Goal: Information Seeking & Learning: Learn about a topic

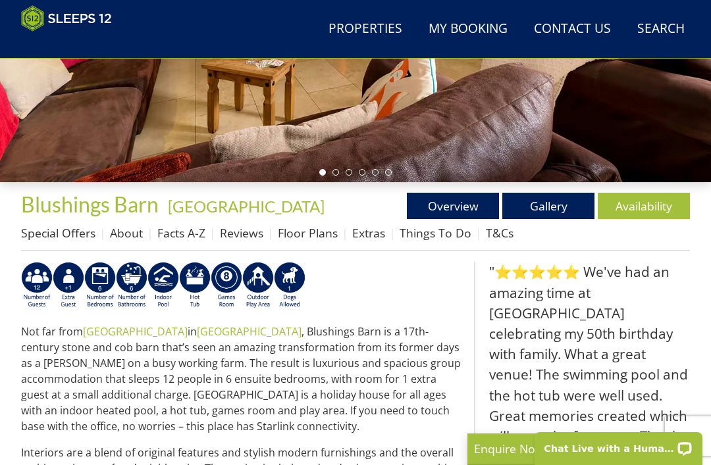
click at [538, 206] on link "Gallery" at bounding box center [548, 206] width 92 height 26
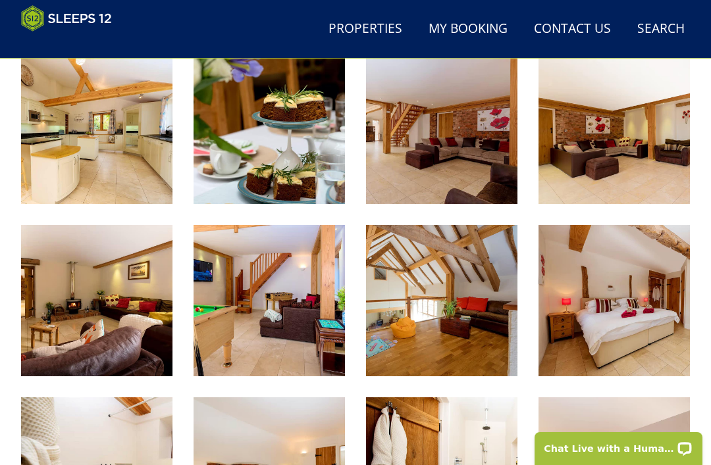
scroll to position [870, 0]
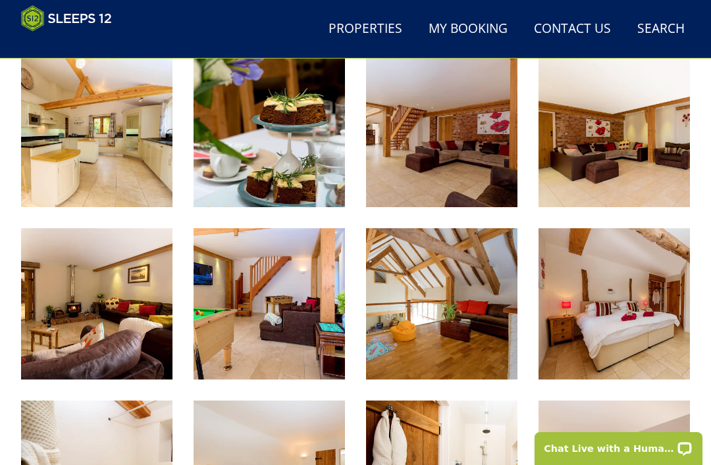
click at [245, 320] on img at bounding box center [268, 303] width 151 height 151
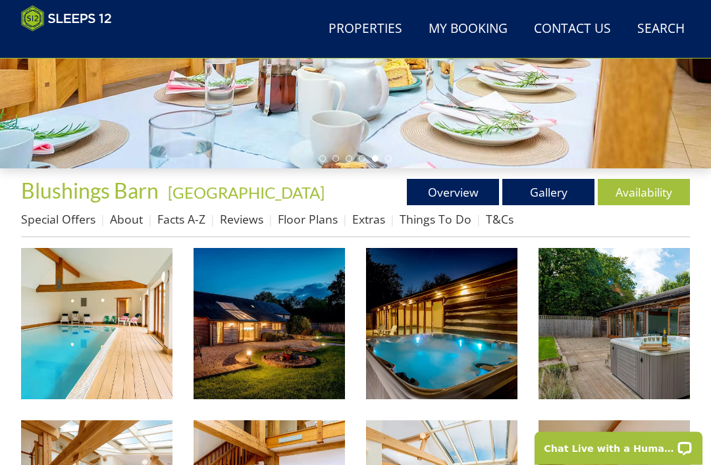
scroll to position [378, 0]
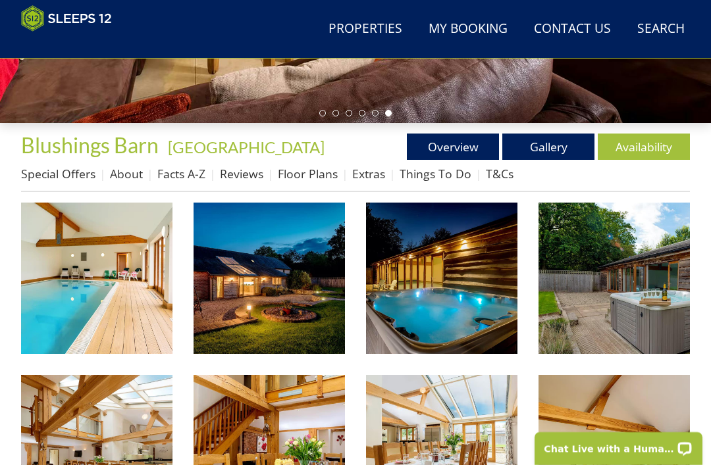
click at [104, 302] on img at bounding box center [96, 278] width 151 height 151
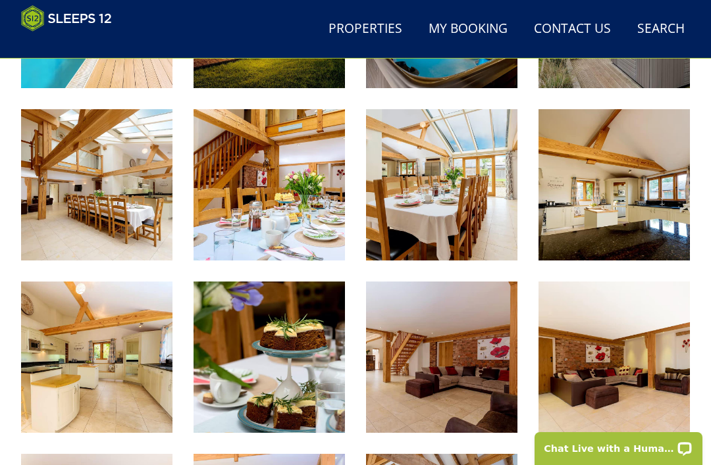
scroll to position [411, 0]
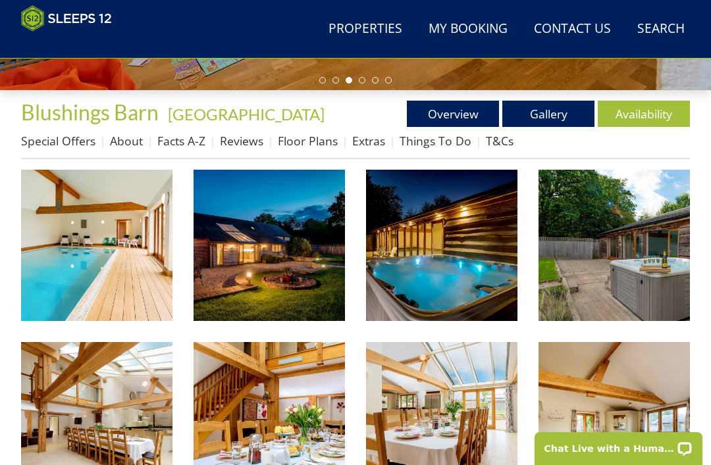
click at [126, 141] on link "About" at bounding box center [126, 141] width 33 height 16
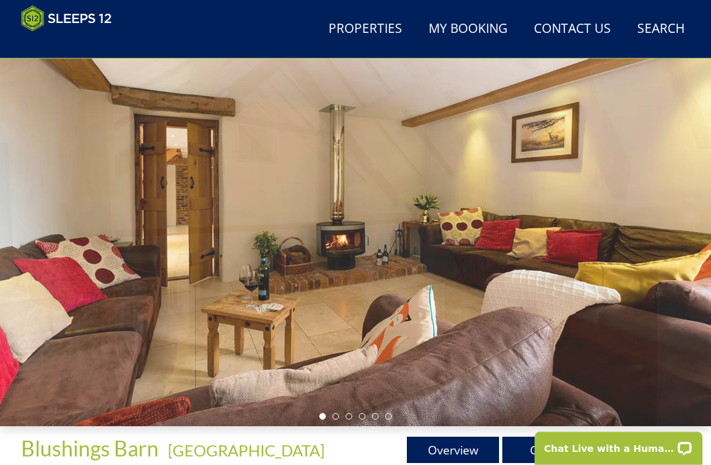
scroll to position [75, 0]
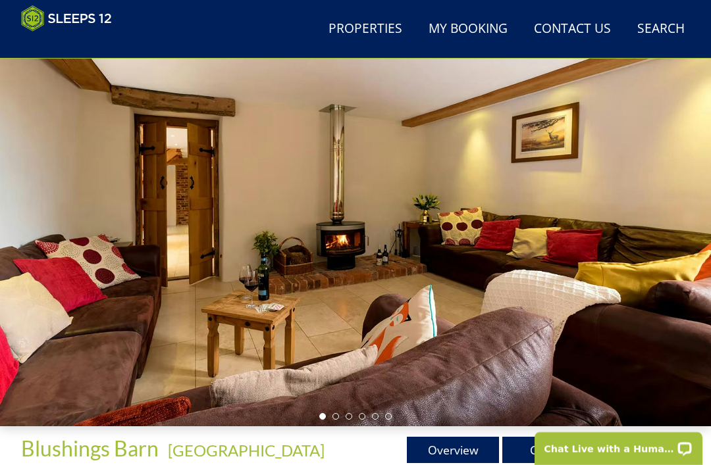
click at [469, 451] on link "Overview" at bounding box center [453, 450] width 92 height 26
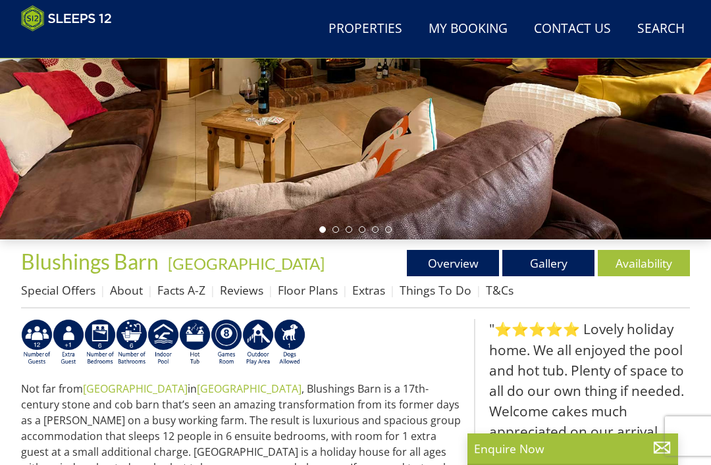
scroll to position [243, 0]
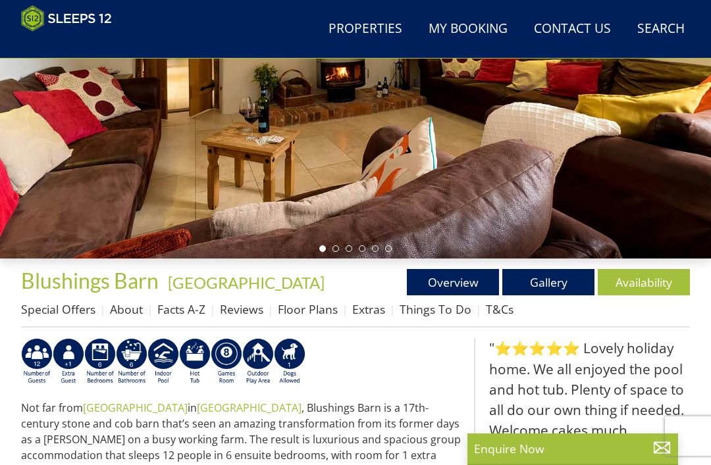
click at [185, 314] on link "Facts A-Z" at bounding box center [181, 309] width 48 height 16
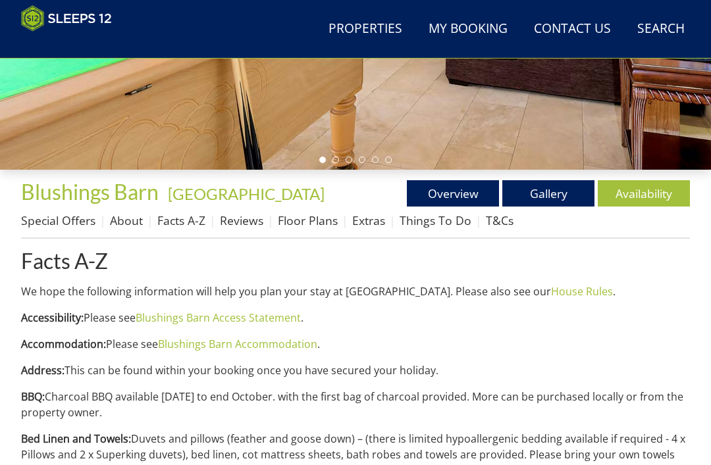
scroll to position [332, 0]
click at [130, 223] on link "About" at bounding box center [126, 221] width 33 height 16
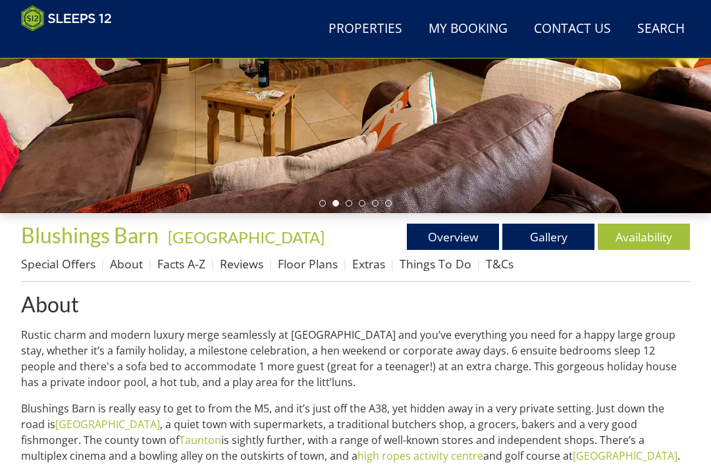
scroll to position [338, 0]
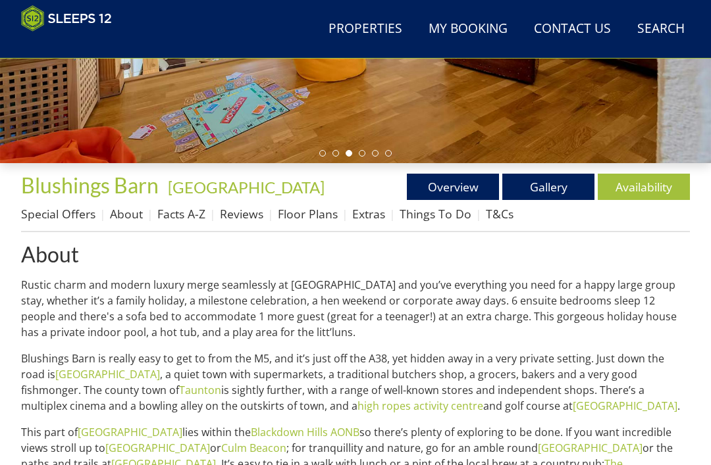
click at [301, 219] on link "Floor Plans" at bounding box center [308, 214] width 60 height 16
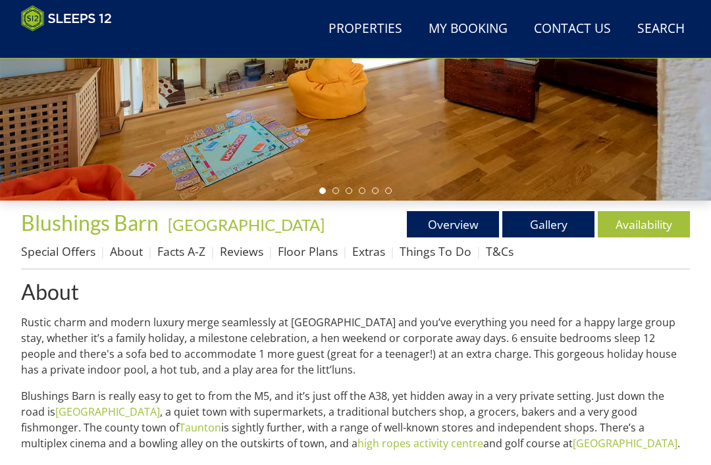
scroll to position [291, 0]
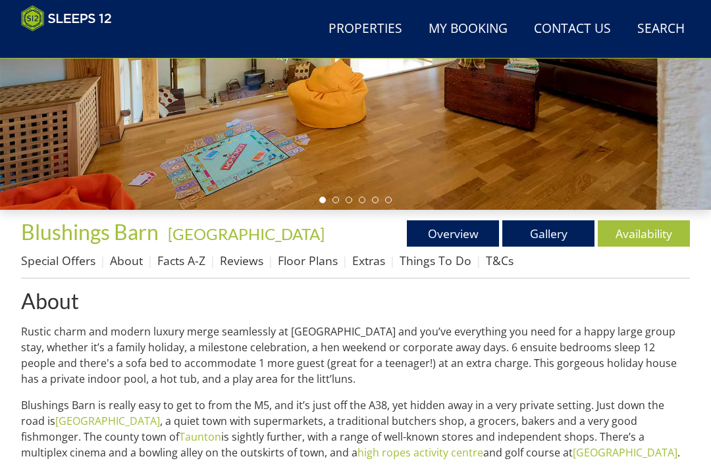
click at [124, 263] on link "About" at bounding box center [126, 261] width 33 height 16
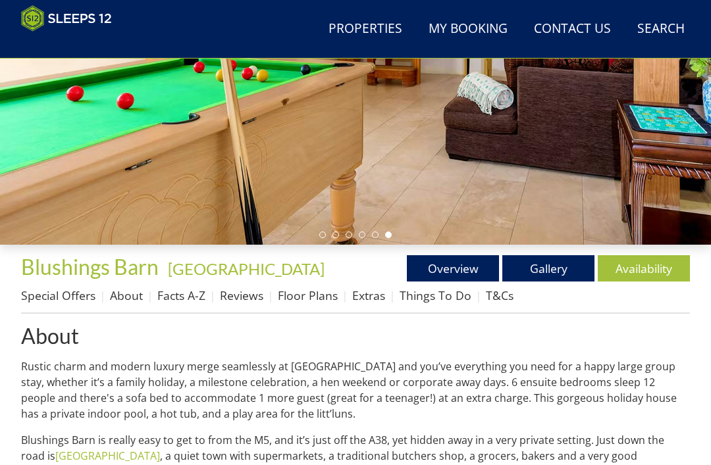
scroll to position [266, 0]
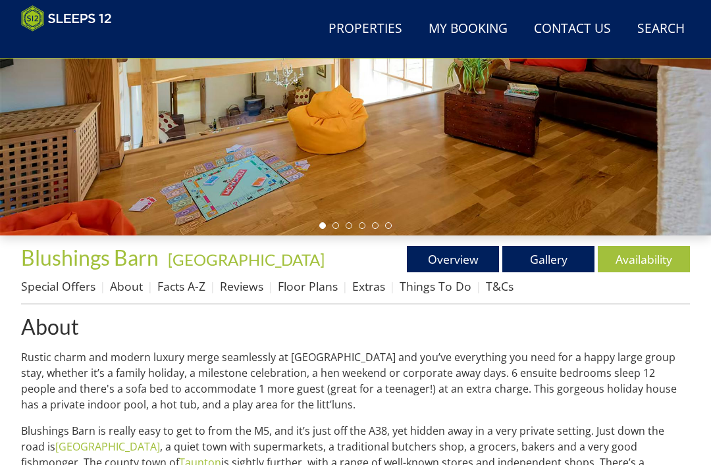
click at [446, 267] on link "Overview" at bounding box center [453, 259] width 92 height 26
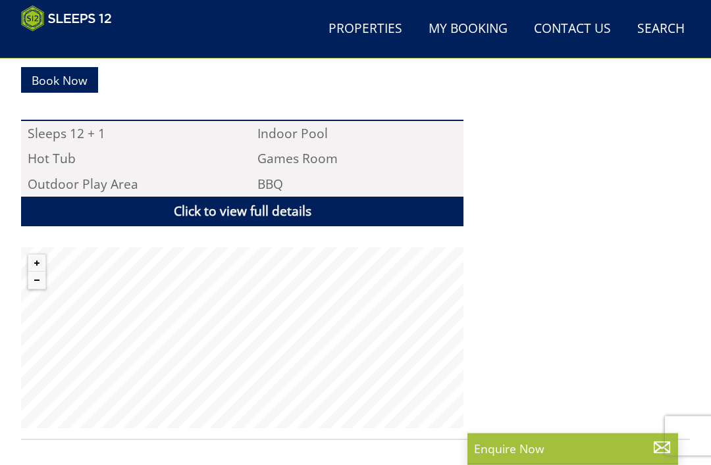
scroll to position [909, 0]
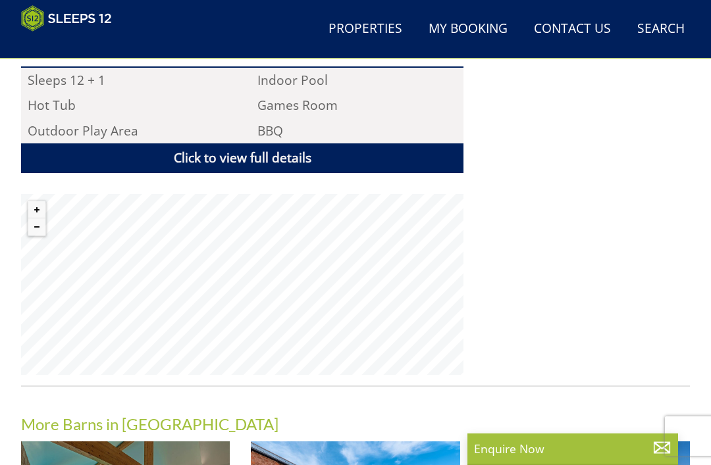
click at [249, 143] on link "Click to view full details" at bounding box center [242, 158] width 442 height 30
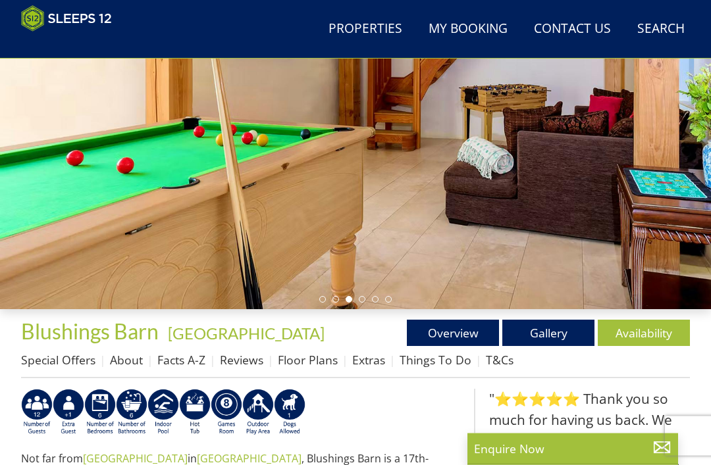
scroll to position [239, 0]
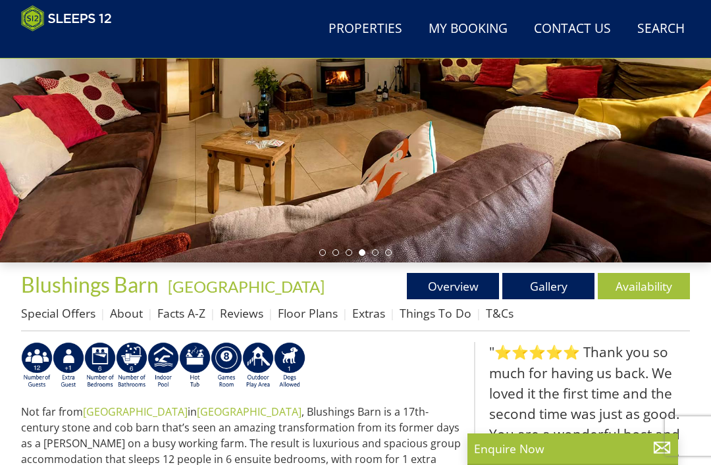
click at [169, 320] on link "Facts A-Z" at bounding box center [181, 313] width 48 height 16
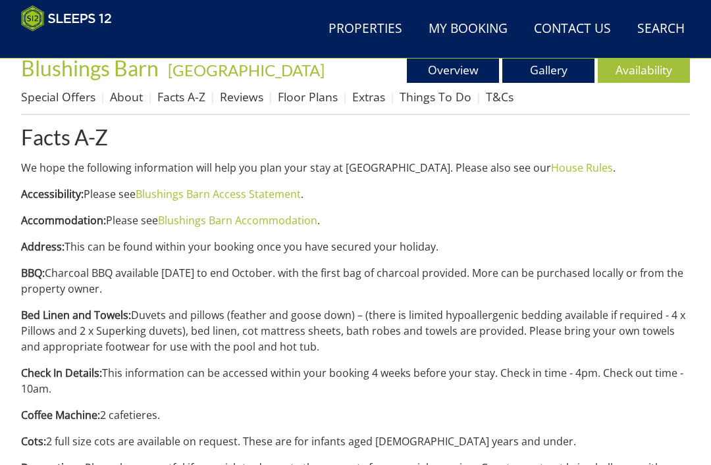
scroll to position [453, 0]
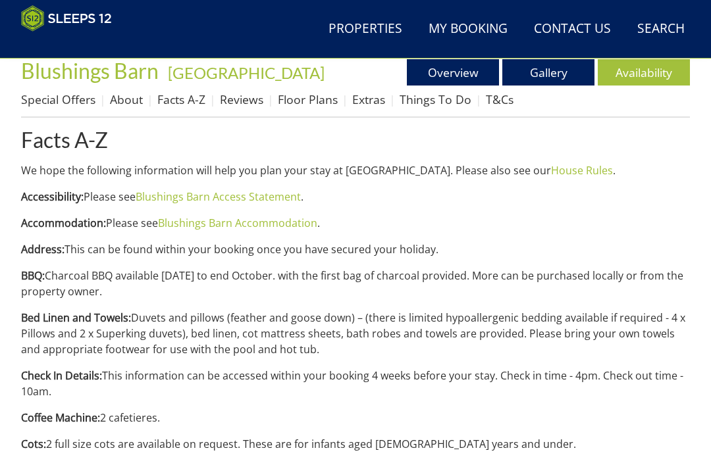
click at [256, 228] on link "Blushings Barn Accommodation" at bounding box center [237, 223] width 159 height 14
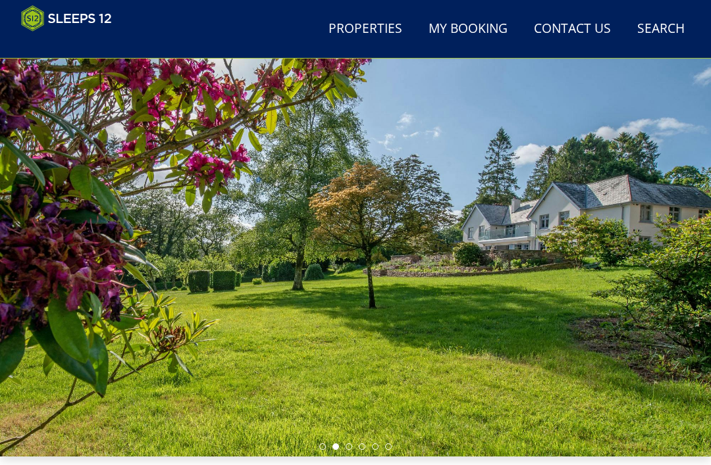
scroll to position [35, 0]
